Goal: Task Accomplishment & Management: Use online tool/utility

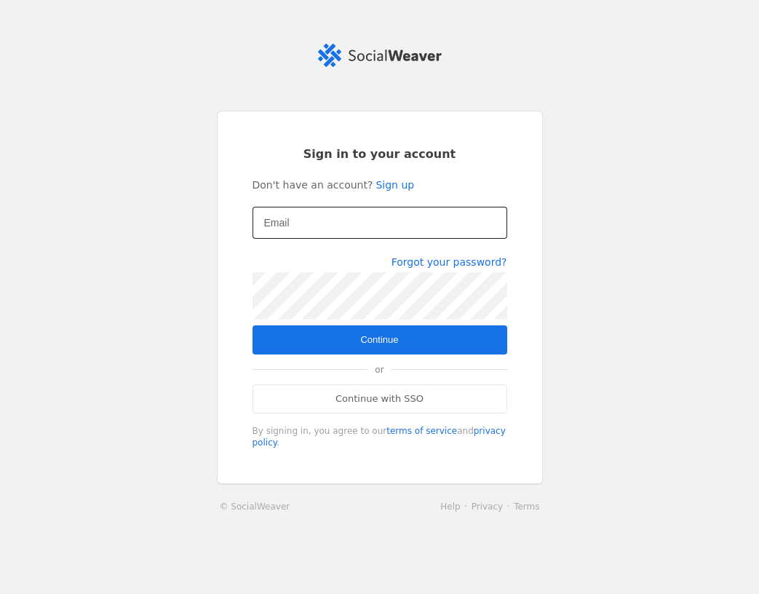
click at [312, 229] on input "Email" at bounding box center [379, 222] width 231 height 17
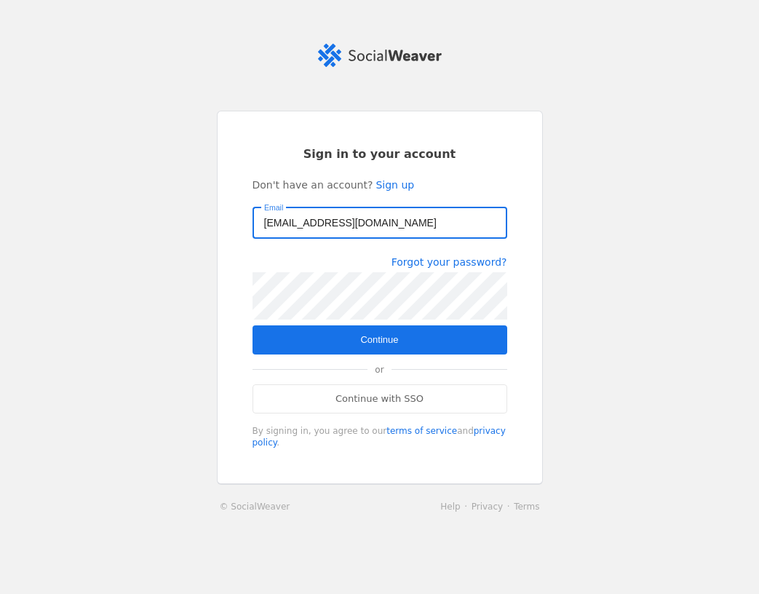
type input "[EMAIL_ADDRESS][DOMAIN_NAME]"
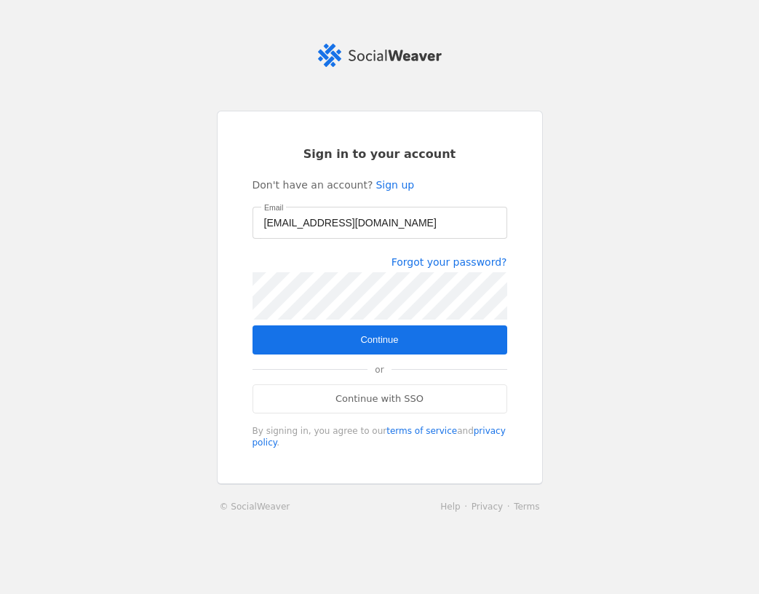
click at [390, 340] on span "Continue" at bounding box center [379, 340] width 38 height 15
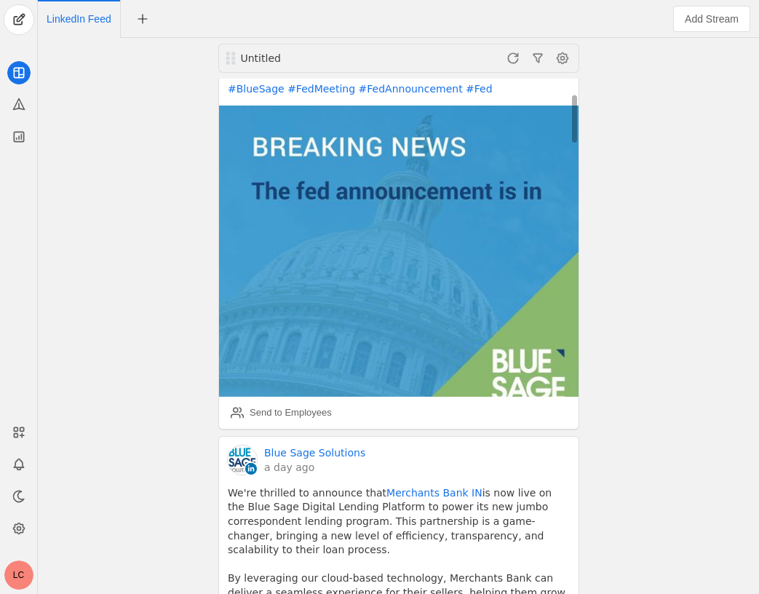
scroll to position [395, 0]
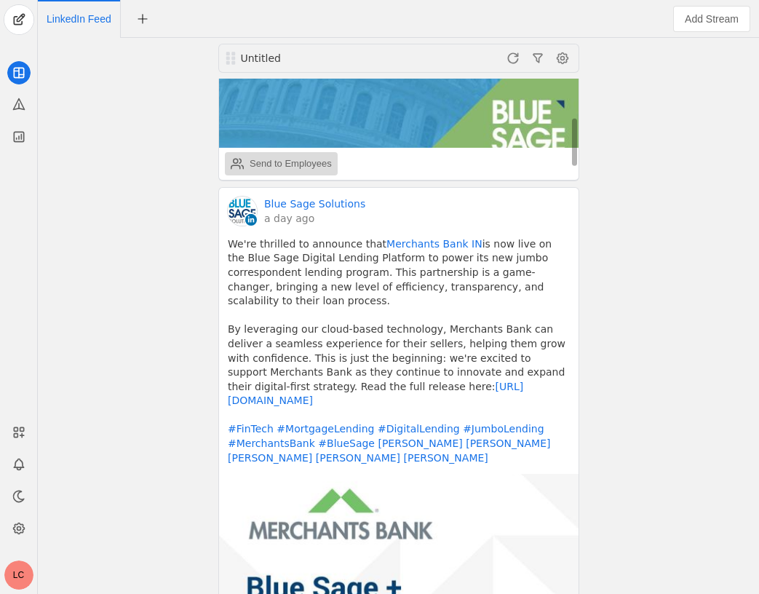
click at [280, 165] on div "Send to Employees" at bounding box center [291, 164] width 82 height 15
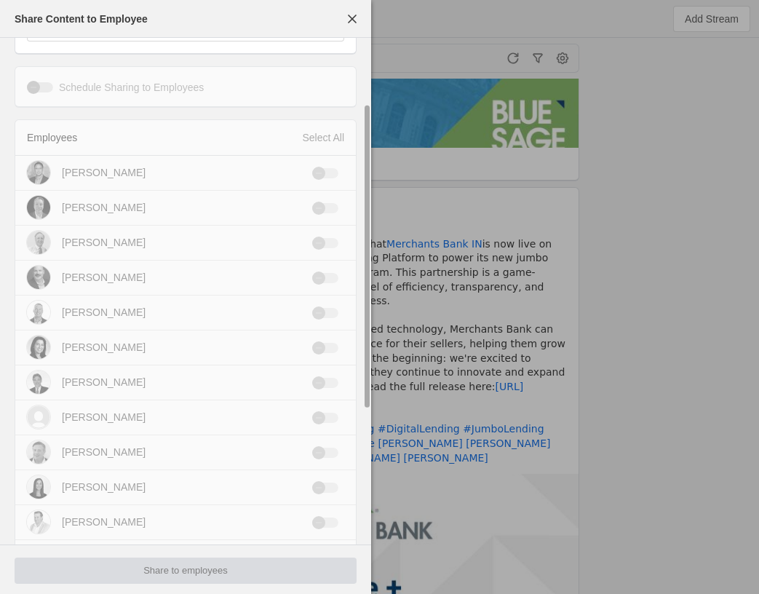
scroll to position [0, 0]
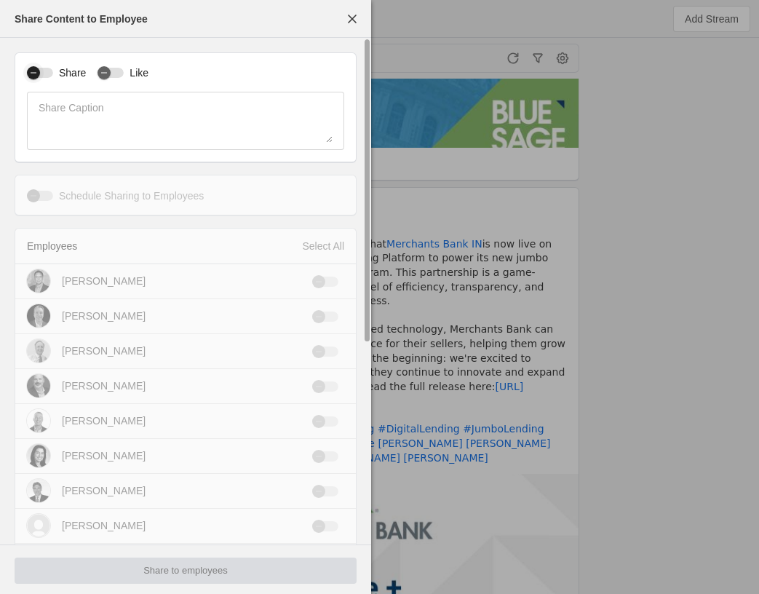
click at [41, 75] on div "button" at bounding box center [33, 73] width 20 height 20
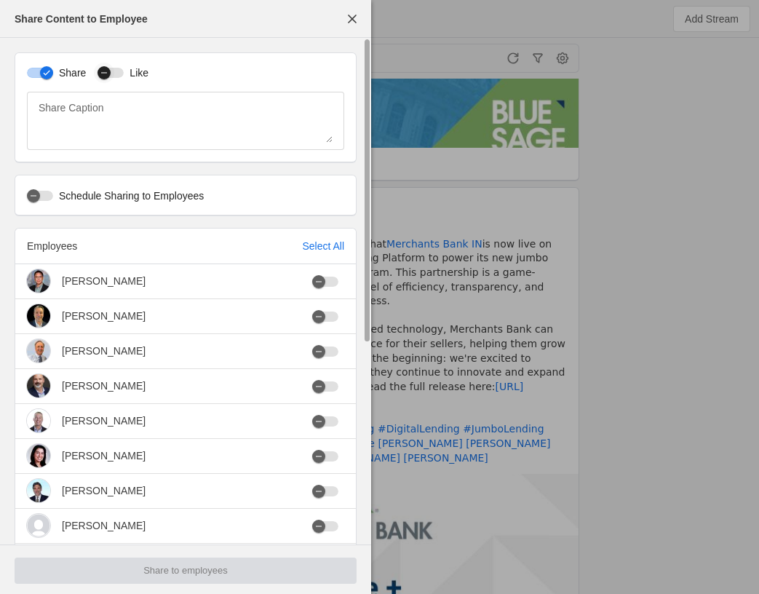
click at [98, 78] on div "button" at bounding box center [104, 72] width 13 height 13
click at [324, 249] on div "Select All" at bounding box center [323, 246] width 42 height 15
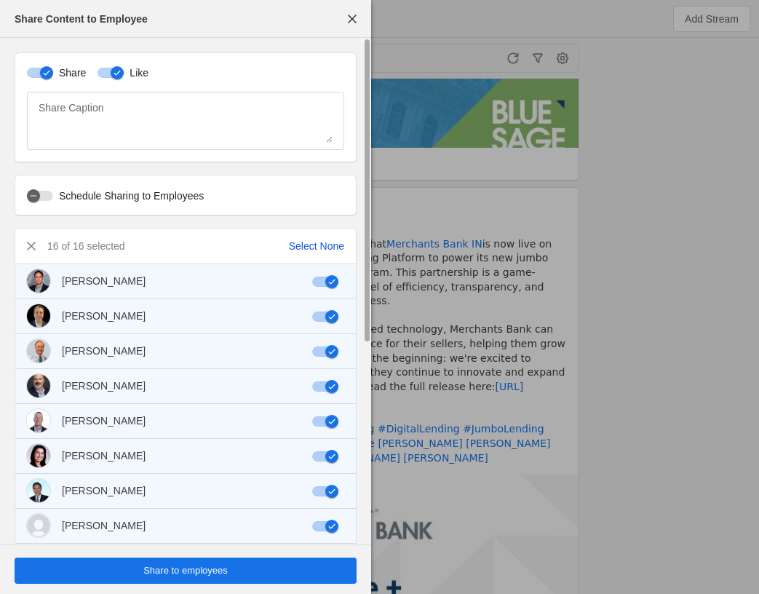
click at [324, 249] on div "Select None" at bounding box center [316, 246] width 55 height 15
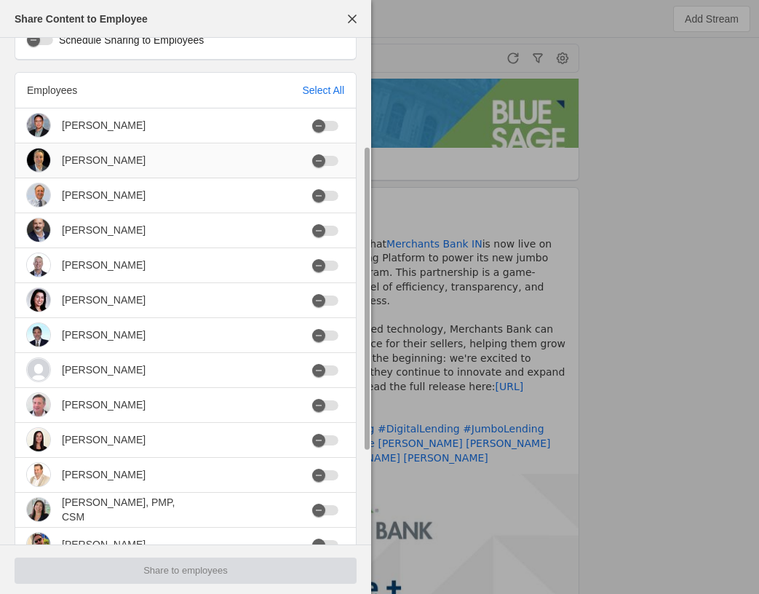
scroll to position [154, 0]
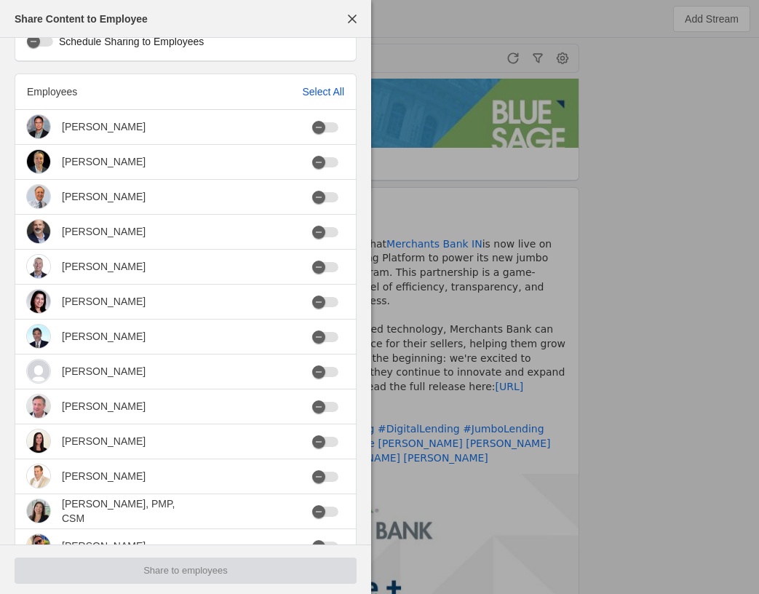
click at [312, 95] on div "Select All" at bounding box center [323, 91] width 42 height 15
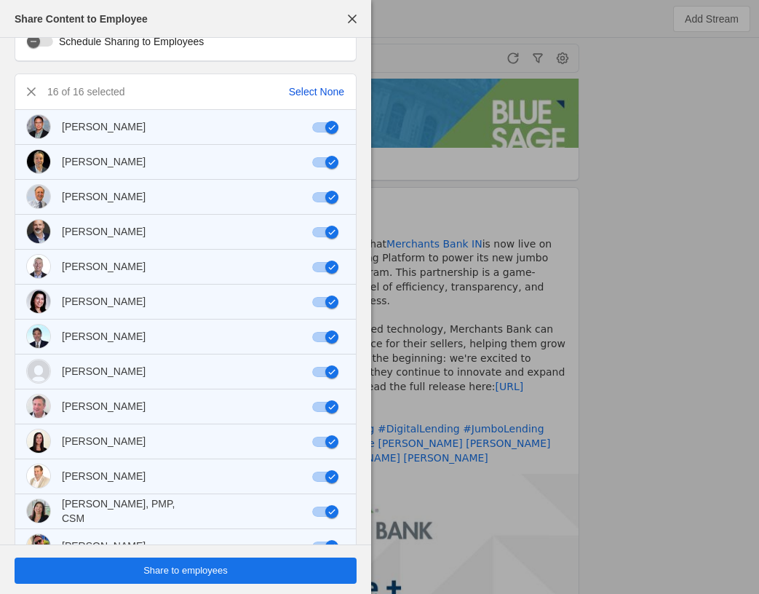
click at [312, 95] on div "Select None" at bounding box center [316, 91] width 55 height 15
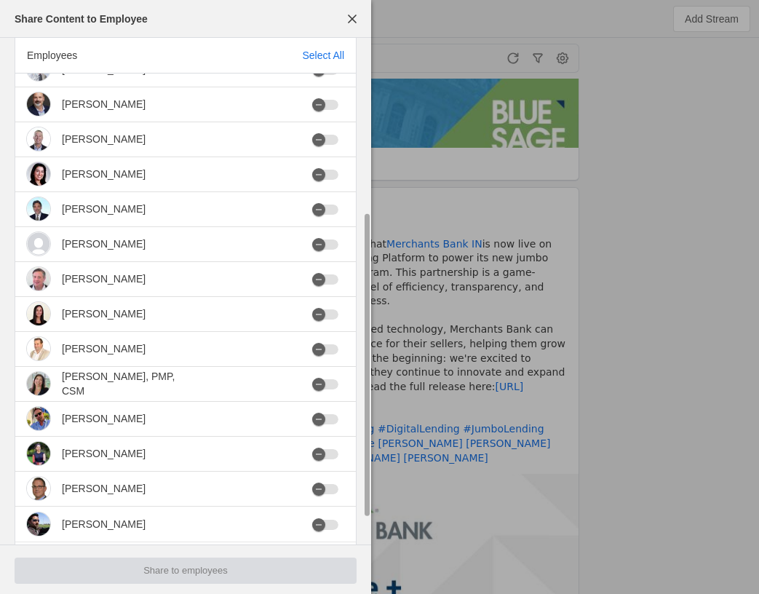
scroll to position [331, 0]
